Goal: Transaction & Acquisition: Purchase product/service

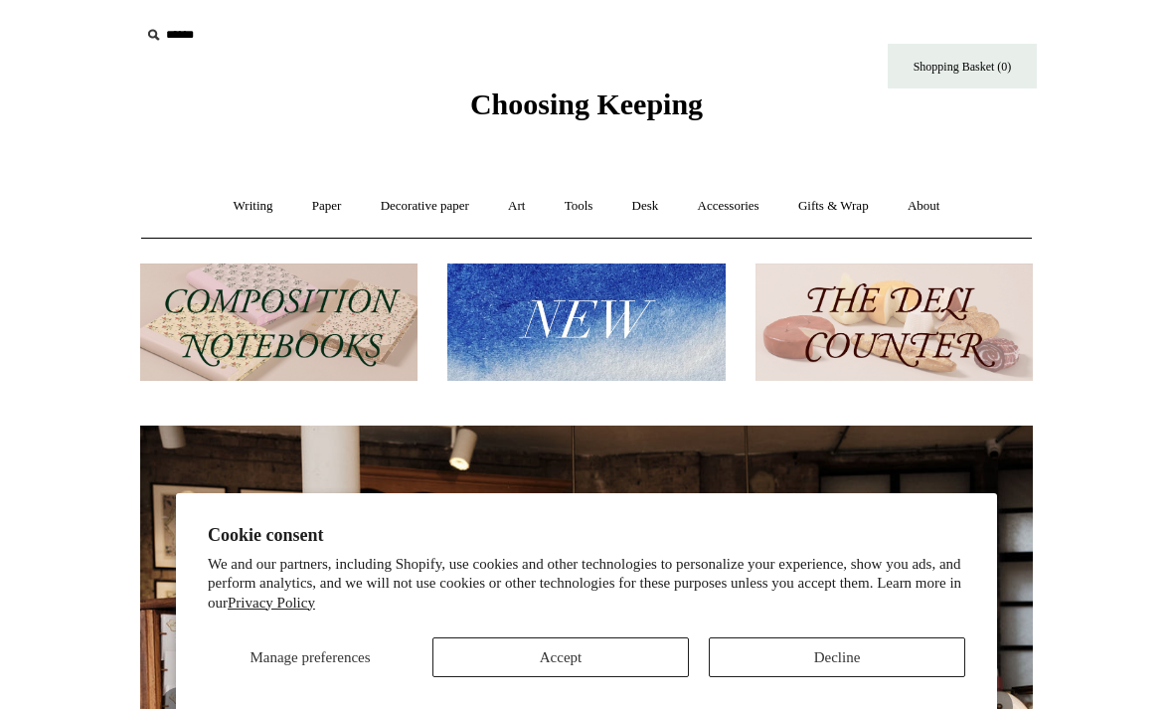
click at [841, 670] on button "Decline" at bounding box center [837, 657] width 256 height 40
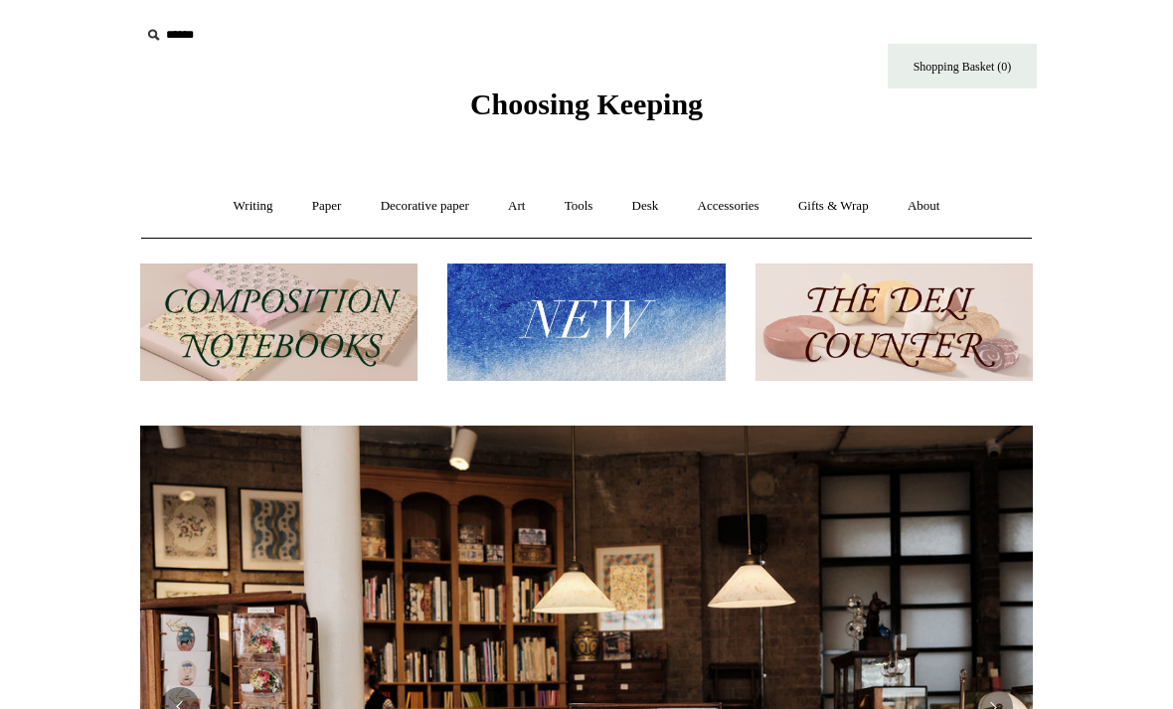
click at [596, 305] on img at bounding box center [585, 322] width 277 height 118
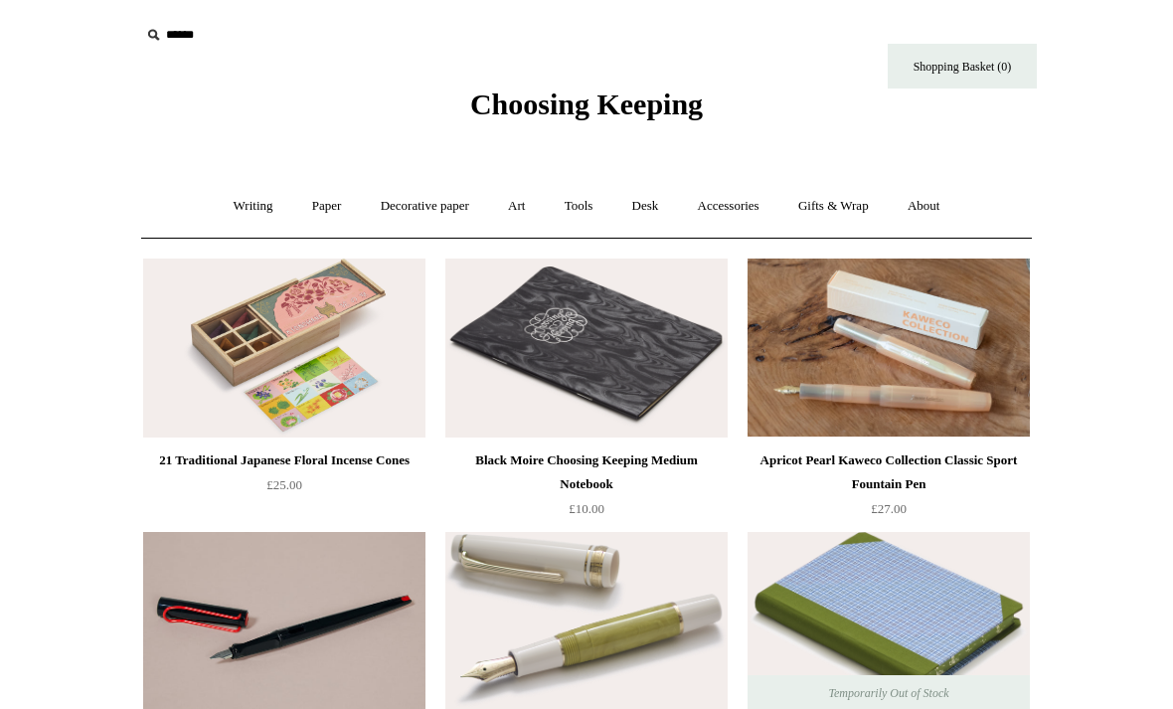
click at [248, 213] on link "Writing +" at bounding box center [254, 206] width 76 height 53
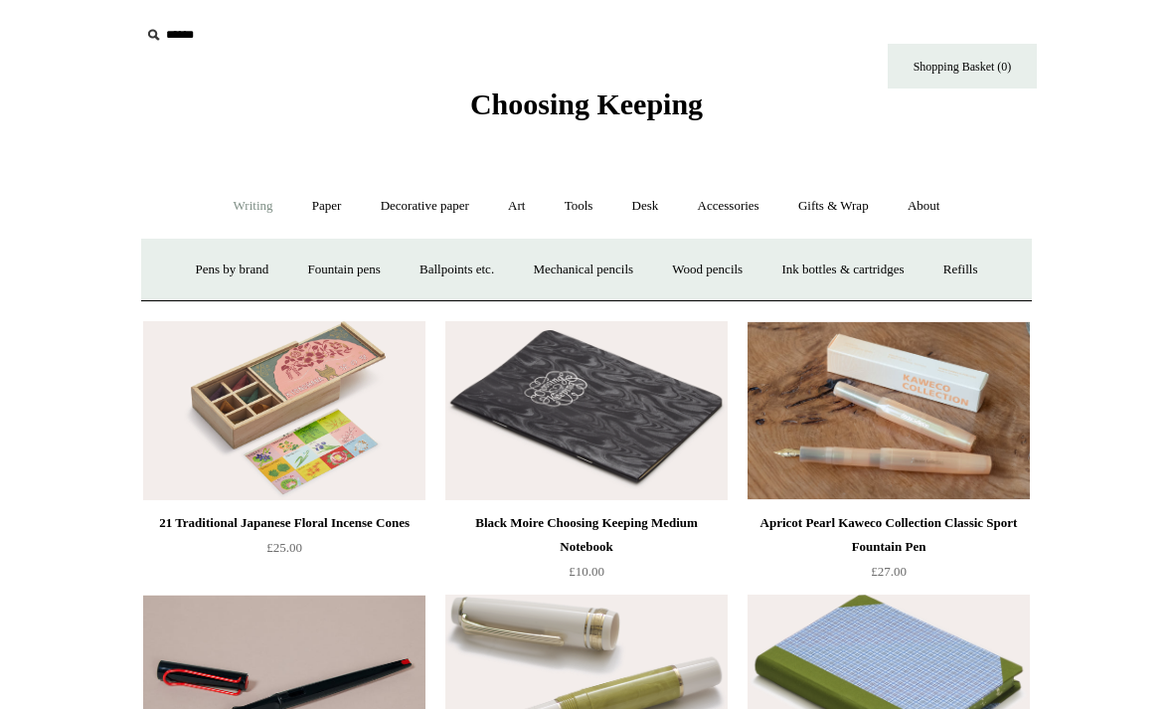
click at [228, 268] on link "Pens by brand +" at bounding box center [232, 270] width 109 height 53
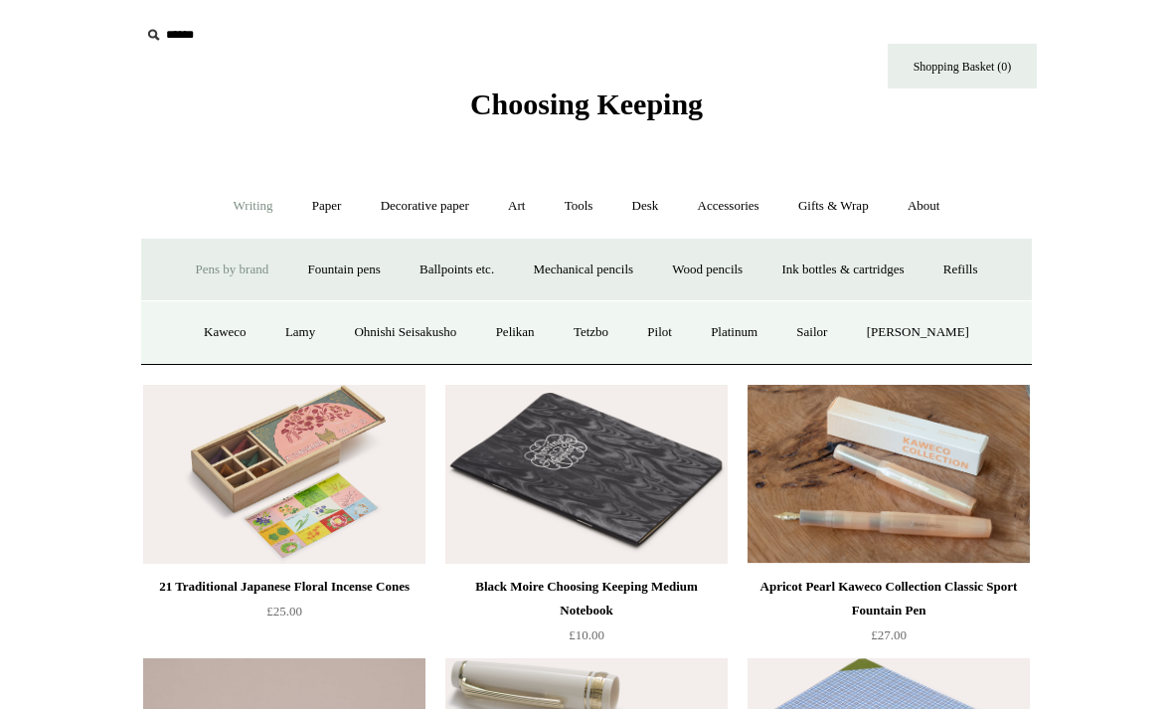
click at [337, 270] on link "Fountain pens +" at bounding box center [343, 270] width 108 height 53
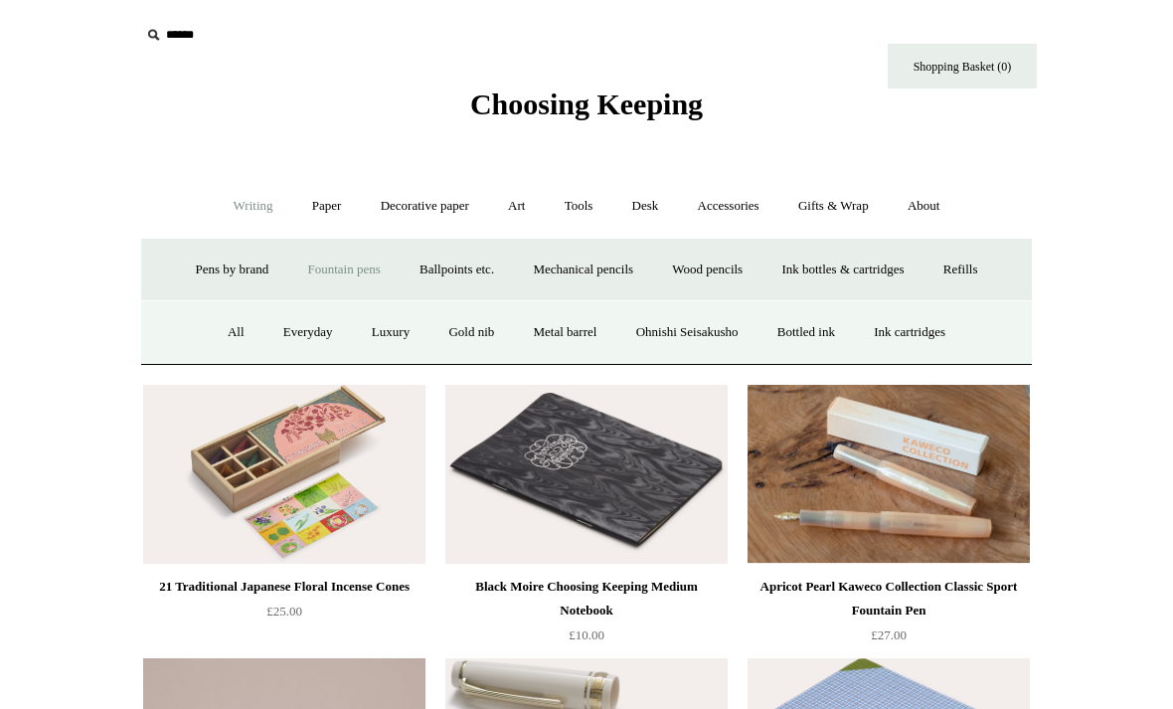
click at [940, 334] on link "Ink cartridges" at bounding box center [909, 332] width 107 height 53
